Goal: Complete application form

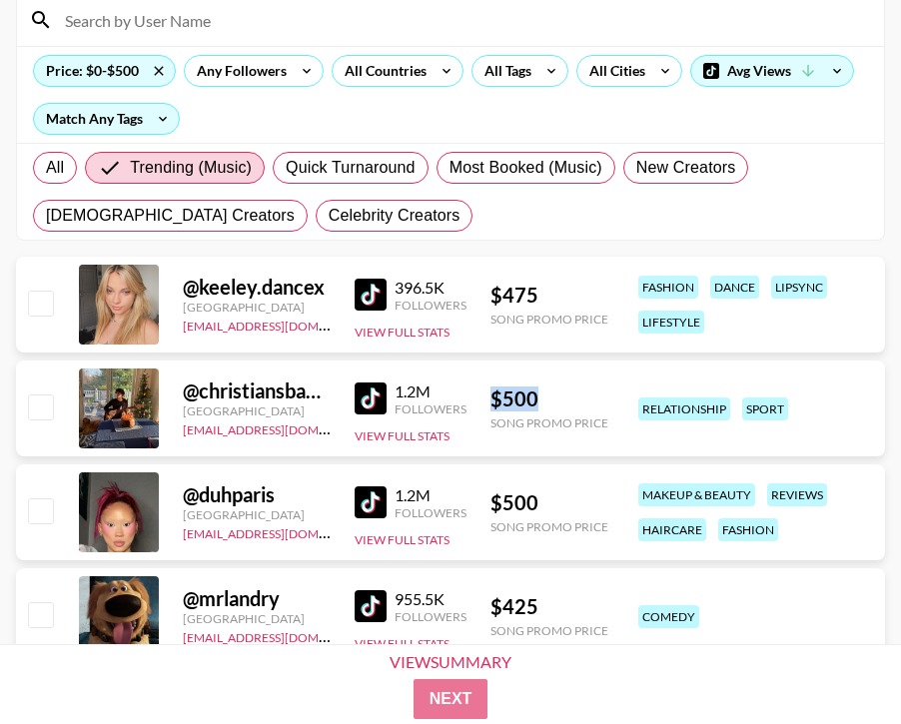
scroll to position [190, 0]
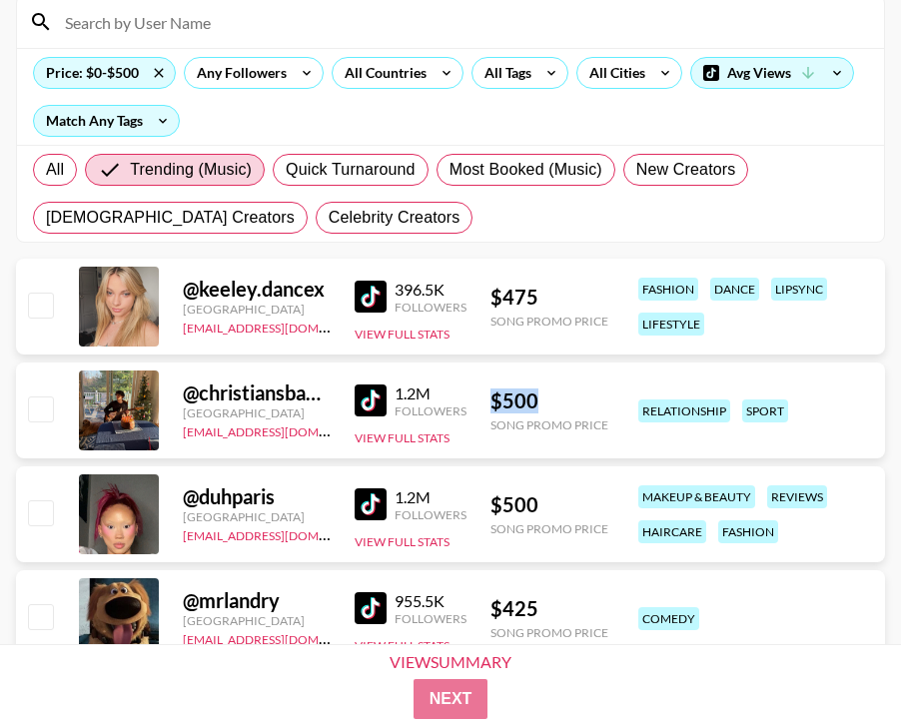
click at [42, 414] on input "checkbox" at bounding box center [40, 408] width 24 height 24
checkbox input "true"
click at [456, 703] on button "Next" at bounding box center [450, 699] width 77 height 40
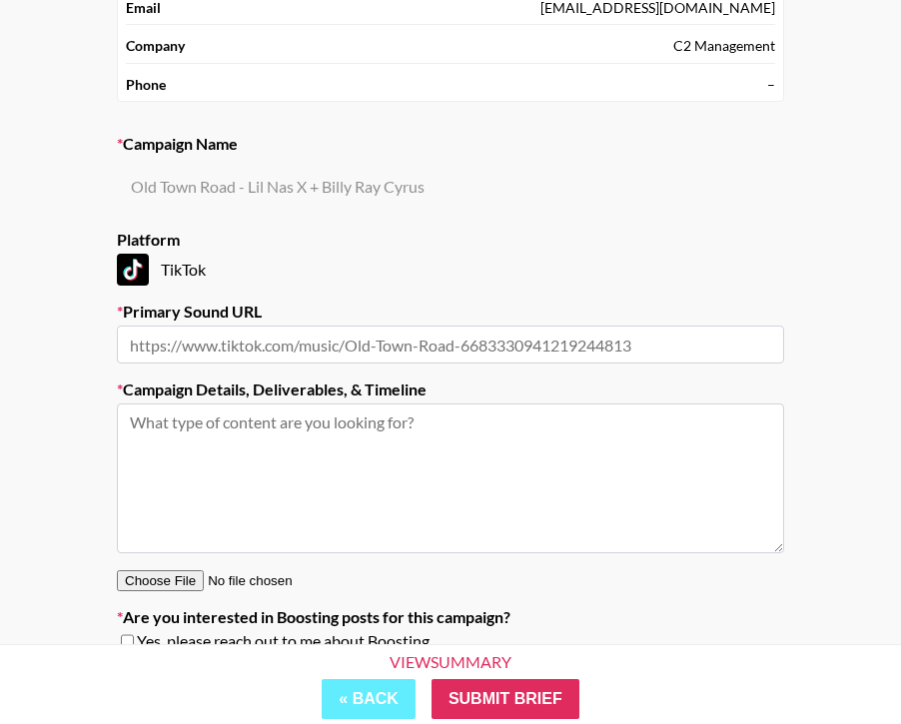
click at [186, 191] on div "​" at bounding box center [450, 186] width 667 height 56
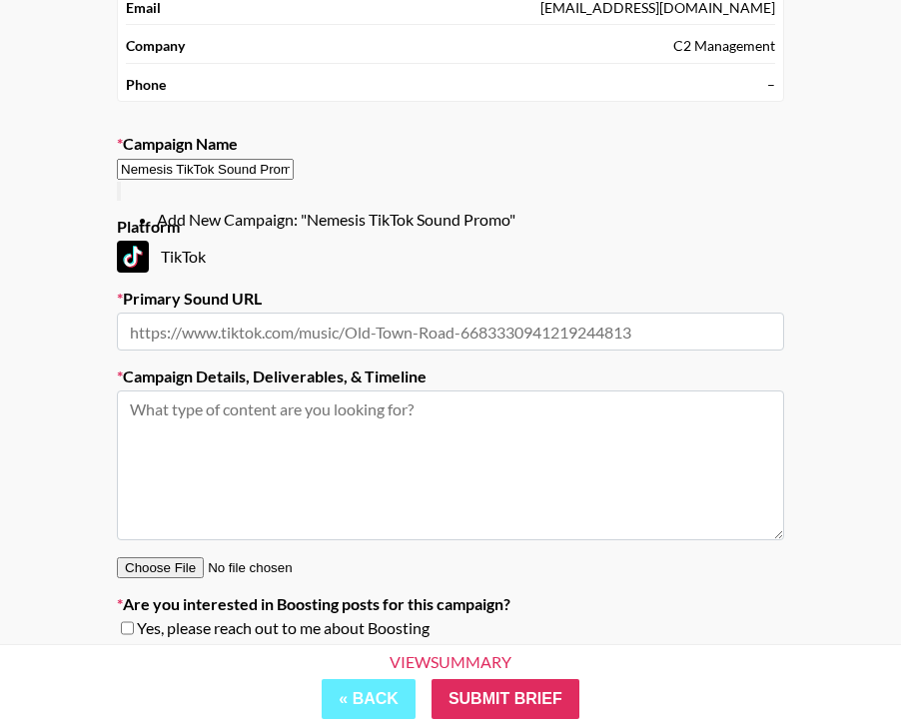
click at [224, 217] on li "Add New Campaign: "Nemesis TikTok Sound Promo"" at bounding box center [470, 220] width 627 height 20
type input "Nemesis TikTok Sound Promo"
click at [196, 317] on input "text" at bounding box center [450, 332] width 667 height 38
paste input "[URL][DOMAIN_NAME]"
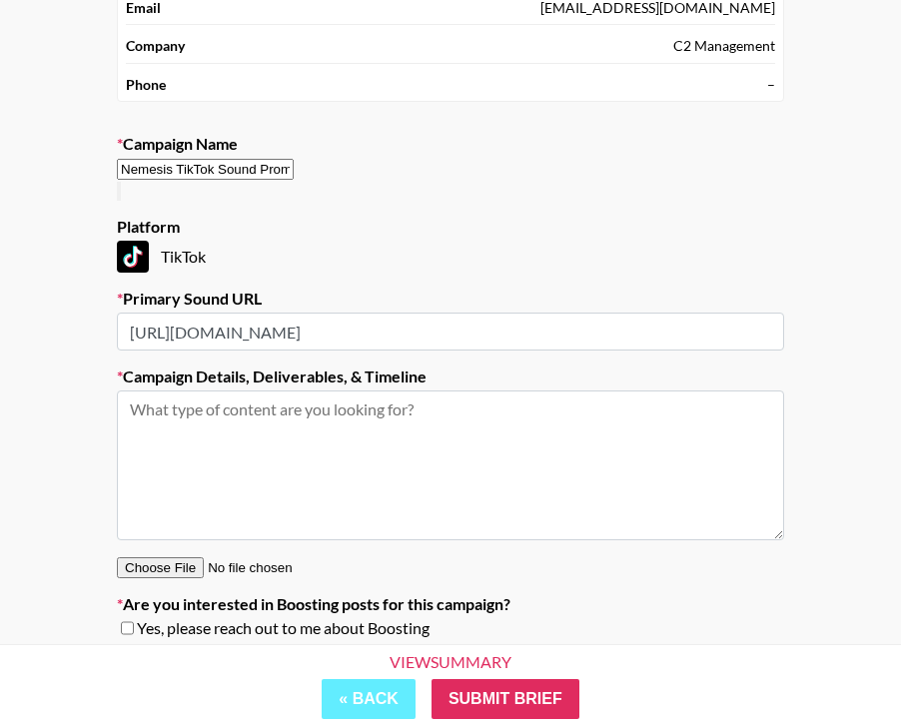
type input "[URL][DOMAIN_NAME]"
click at [269, 405] on textarea at bounding box center [450, 465] width 667 height 150
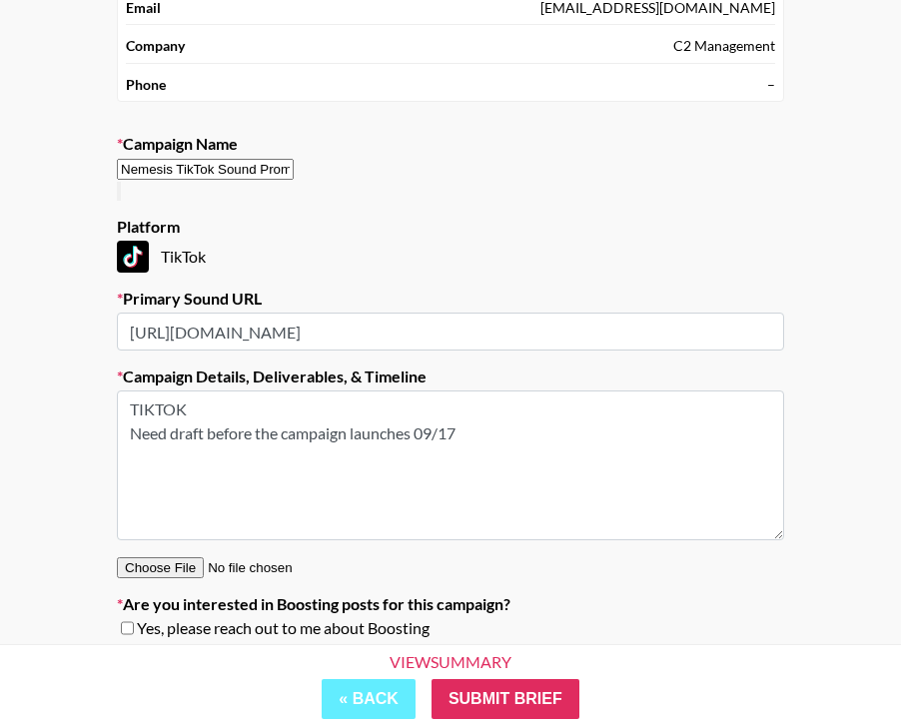
click at [415, 429] on textarea "TIKTOK Need draft before the campaign launches 09/17" at bounding box center [450, 465] width 667 height 150
click at [549, 425] on textarea "TIKTOK Need draft before the campaign launches. Post date: 09/17" at bounding box center [450, 465] width 667 height 150
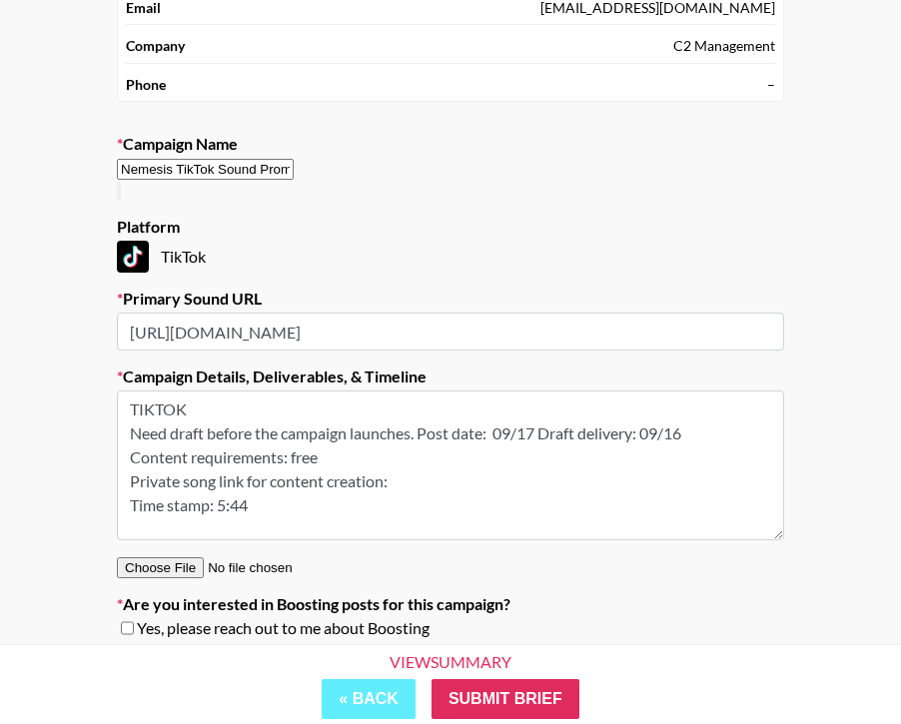
click at [364, 451] on textarea "TIKTOK Need draft before the campaign launches. Post date: 09/17 Draft delivery…" at bounding box center [450, 465] width 667 height 150
click at [428, 478] on textarea "TIKTOK Need draft before the campaign launches. Post date: 09/17 Draft delivery…" at bounding box center [450, 465] width 667 height 150
paste textarea "[URL][DOMAIN_NAME]"
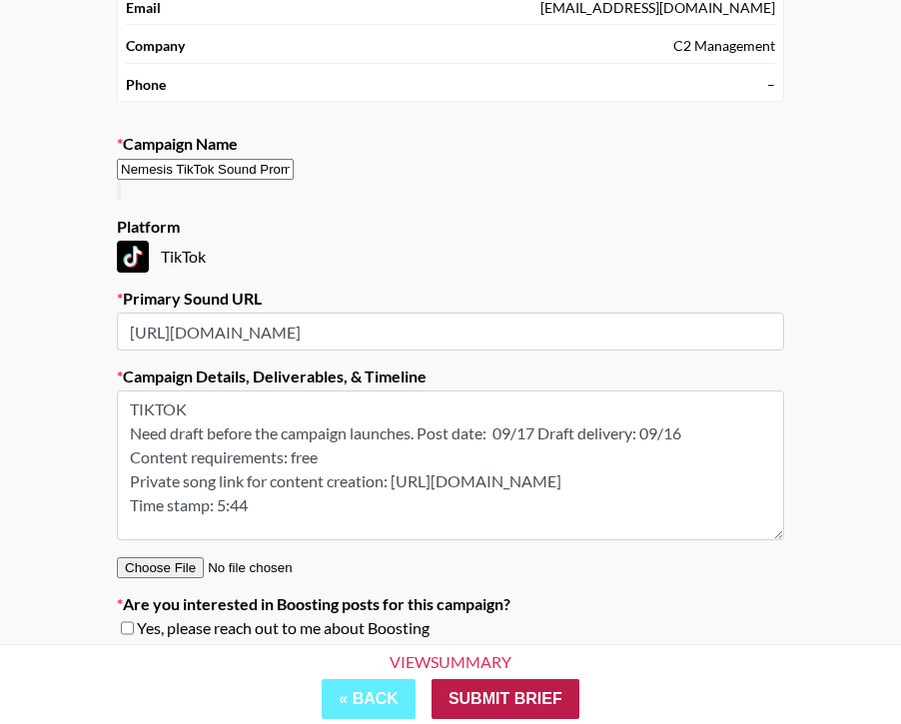
scroll to position [56, 0]
type textarea "TIKTOK Need draft before the campaign launches. Post date: 09/17 Draft delivery…"
click at [511, 708] on input "Submit Brief" at bounding box center [505, 699] width 148 height 40
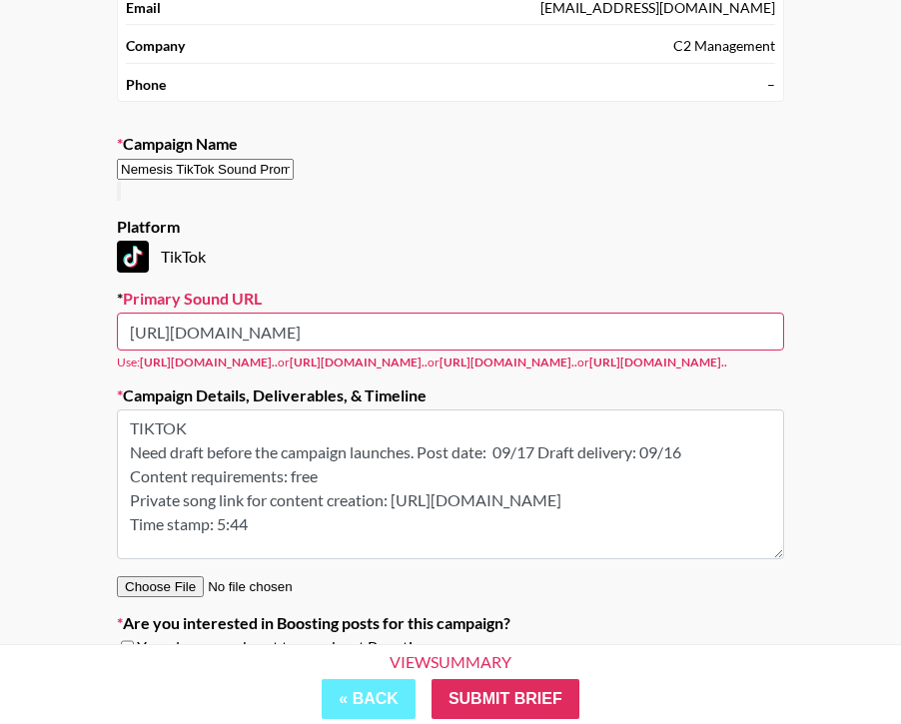
click at [711, 332] on input "[URL][DOMAIN_NAME]" at bounding box center [450, 332] width 667 height 38
drag, startPoint x: 708, startPoint y: 331, endPoint x: 114, endPoint y: 315, distance: 594.4
click at [114, 315] on section "Your Details Name [PERSON_NAME] Email [EMAIL_ADDRESS][DOMAIN_NAME] Company C2 M…" at bounding box center [450, 297] width 699 height 783
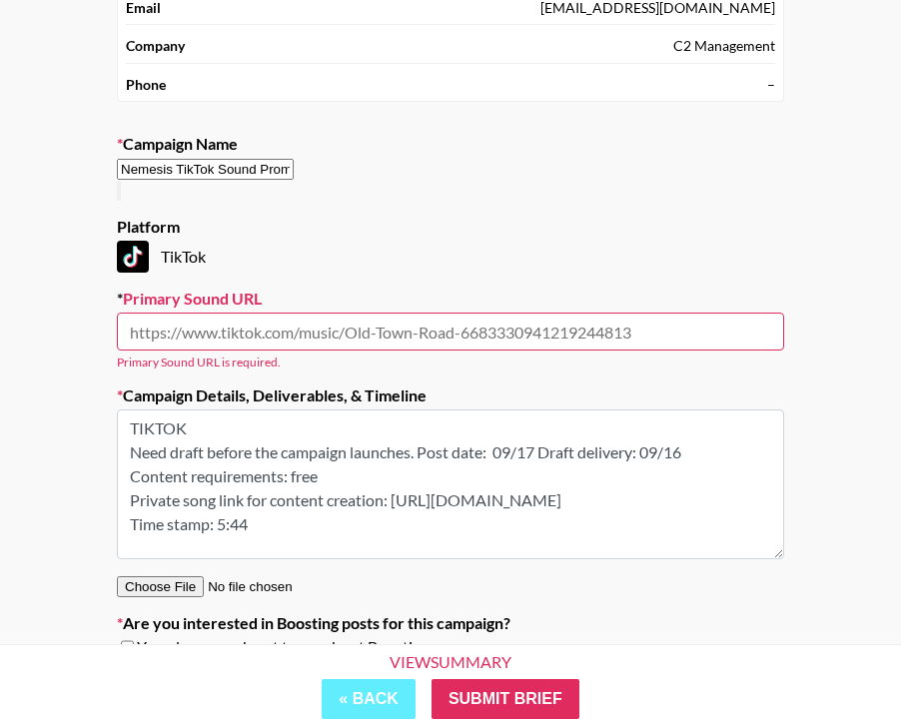
paste input "[URL][DOMAIN_NAME]"
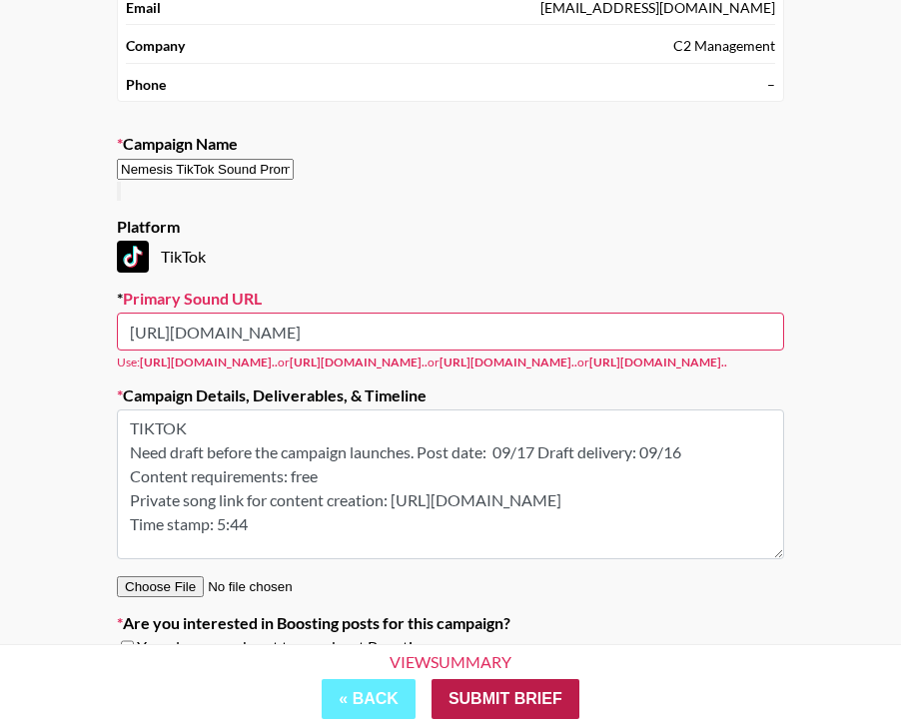
click at [514, 689] on input "Submit Brief" at bounding box center [505, 699] width 148 height 40
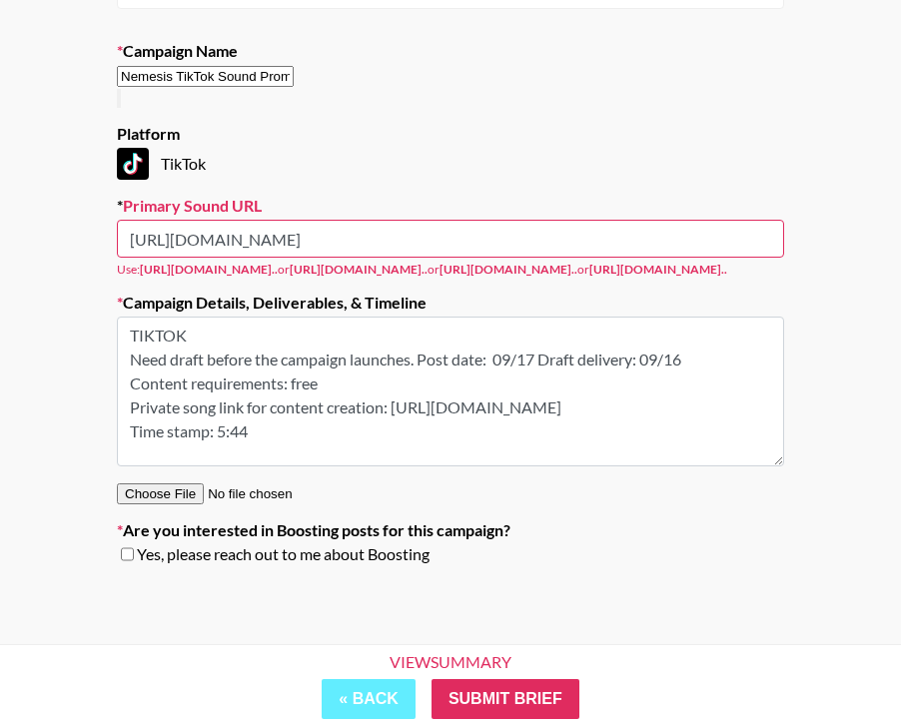
scroll to position [292, 0]
click at [475, 693] on input "Submit Brief" at bounding box center [505, 699] width 148 height 40
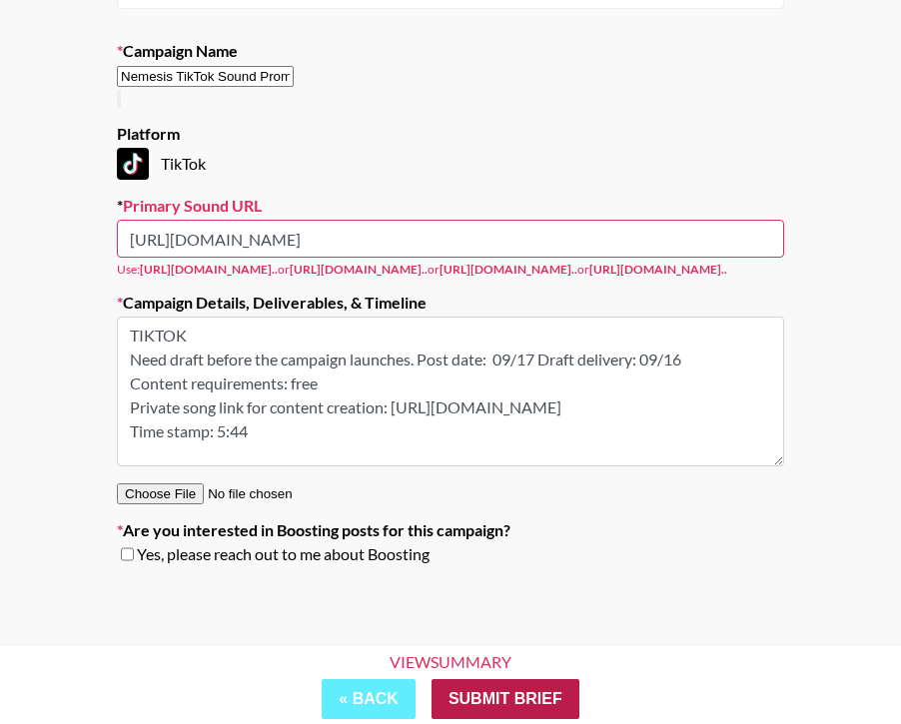
click at [475, 693] on input "Submit Brief" at bounding box center [505, 699] width 148 height 40
drag, startPoint x: 717, startPoint y: 228, endPoint x: 419, endPoint y: 227, distance: 297.6
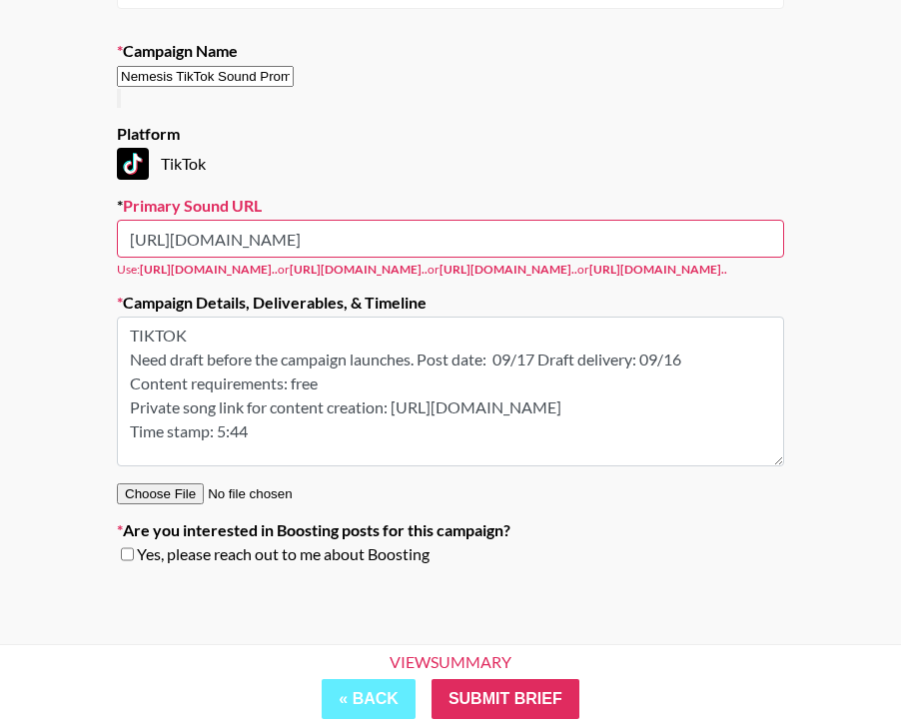
click at [419, 227] on input "[URL][DOMAIN_NAME]" at bounding box center [450, 239] width 667 height 38
click at [499, 716] on input "Submit Brief" at bounding box center [505, 699] width 148 height 40
click at [497, 705] on input "Submit Brief" at bounding box center [505, 699] width 148 height 40
click at [300, 225] on input "[URL][DOMAIN_NAME]" at bounding box center [450, 239] width 667 height 38
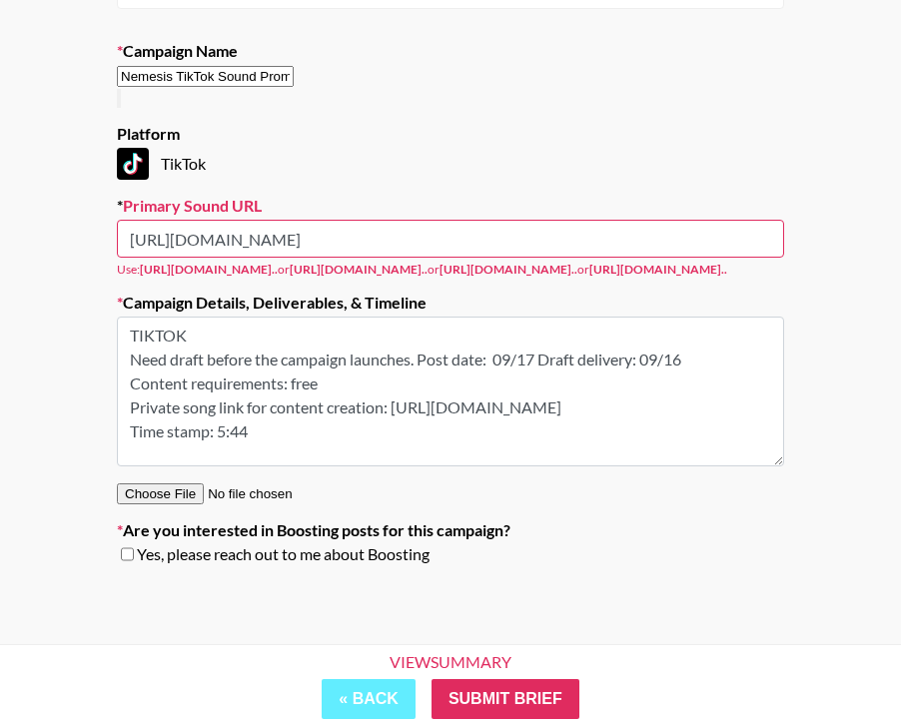
drag, startPoint x: 477, startPoint y: 224, endPoint x: 11, endPoint y: 224, distance: 466.4
click at [11, 224] on div "Your Details Name [PERSON_NAME] Email [EMAIL_ADDRESS][DOMAIN_NAME] Company C2 M…" at bounding box center [450, 220] width 901 height 847
paste input "Skeleton-Chair-7530338197290797057?is_from_webapp=1&sender_device=pc"
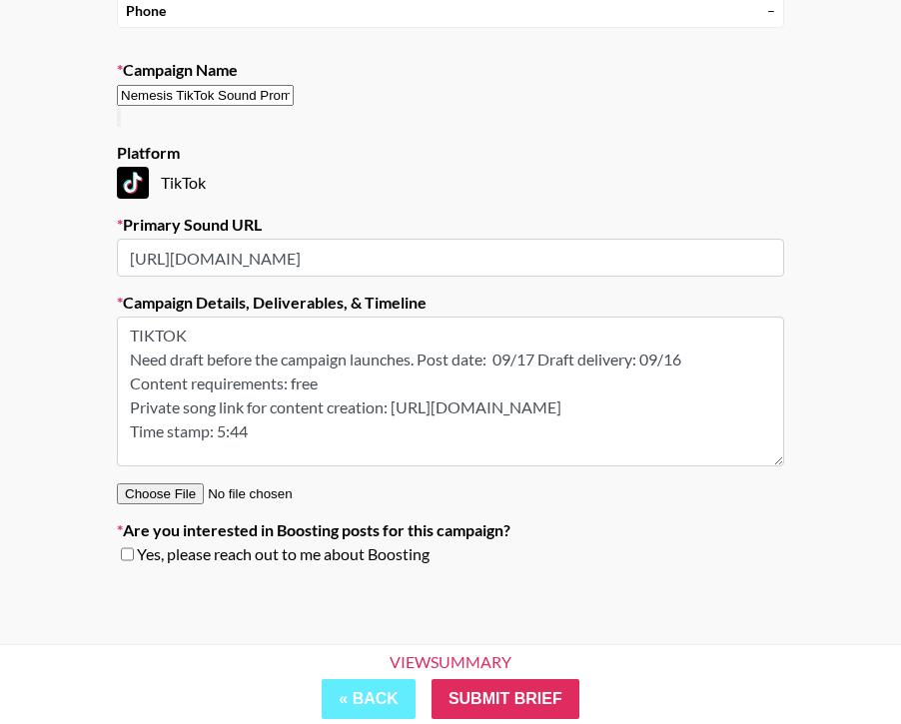
scroll to position [258, 0]
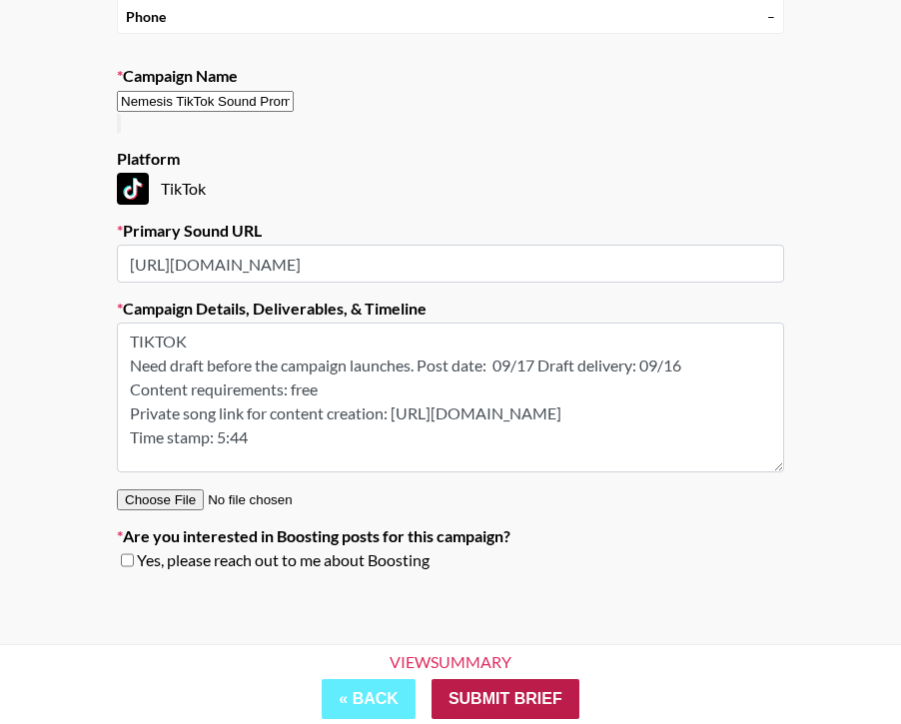
type input "[URL][DOMAIN_NAME]"
click at [501, 692] on input "Submit Brief" at bounding box center [505, 699] width 148 height 40
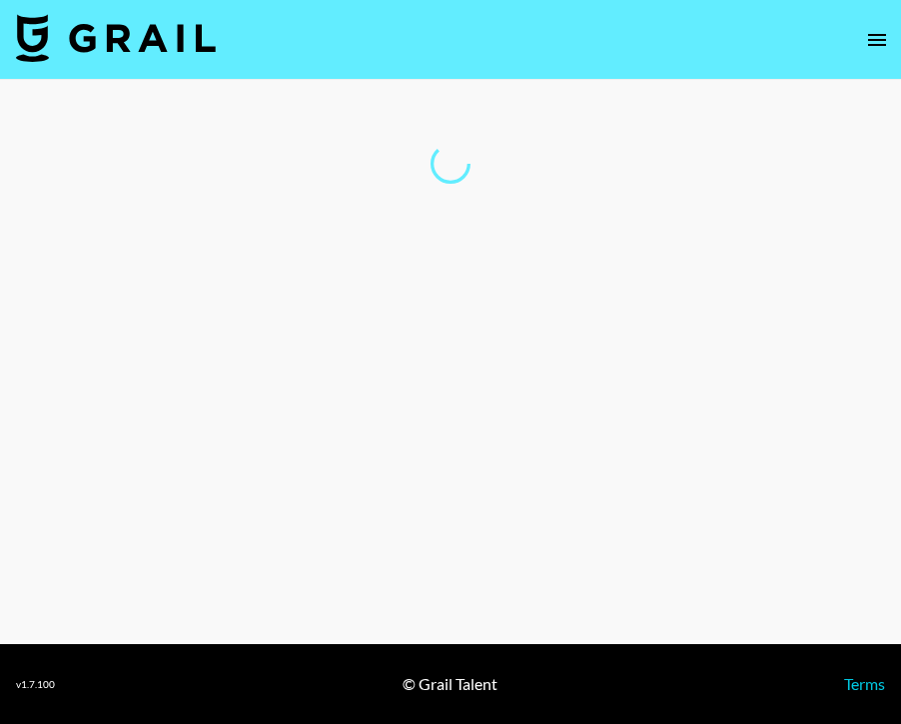
scroll to position [0, 0]
